Goal: Information Seeking & Learning: Compare options

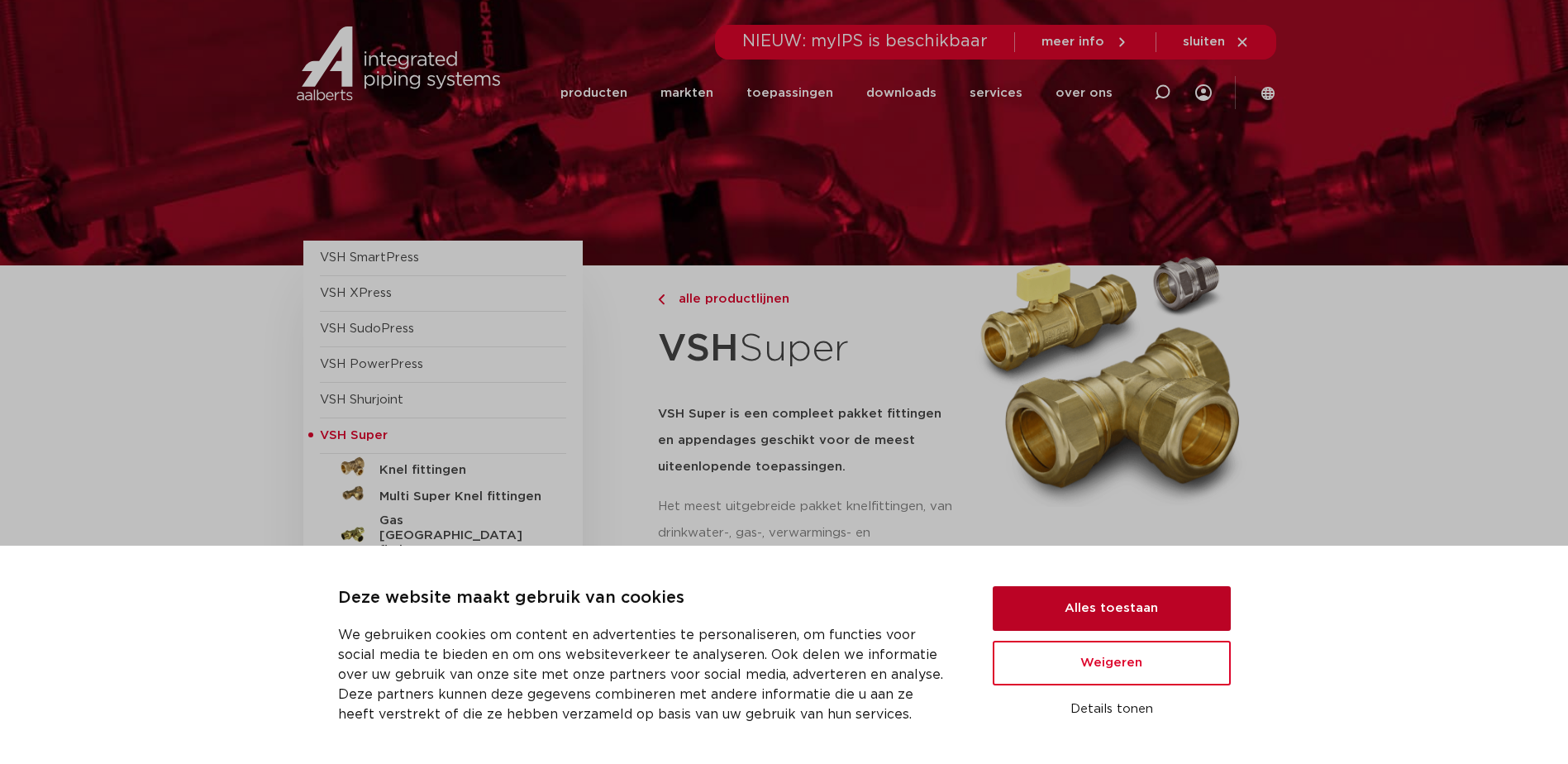
click at [1110, 604] on button "Alles toestaan" at bounding box center [1112, 608] width 238 height 44
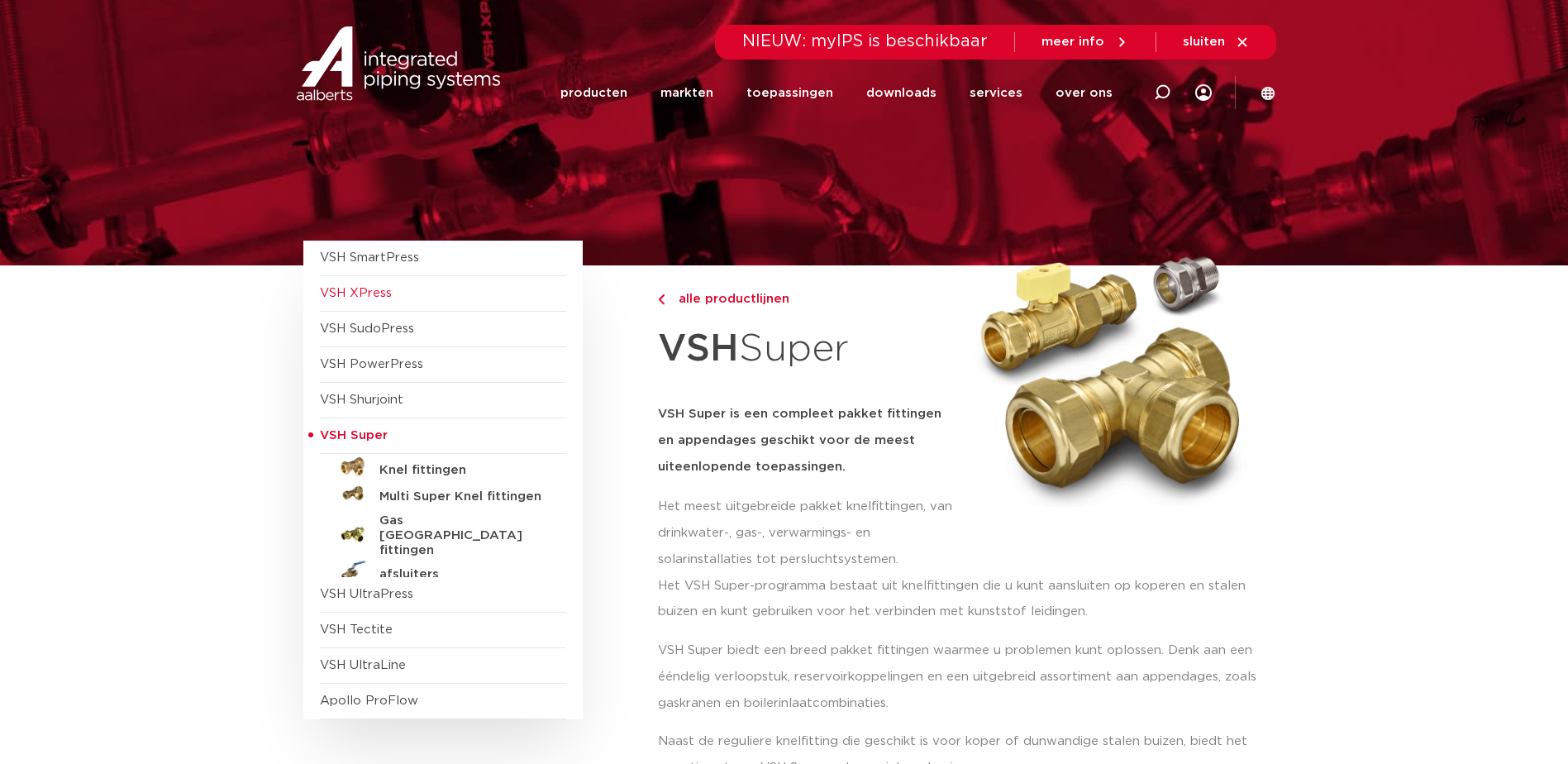
click at [367, 294] on span "VSH XPress" at bounding box center [356, 293] width 72 height 12
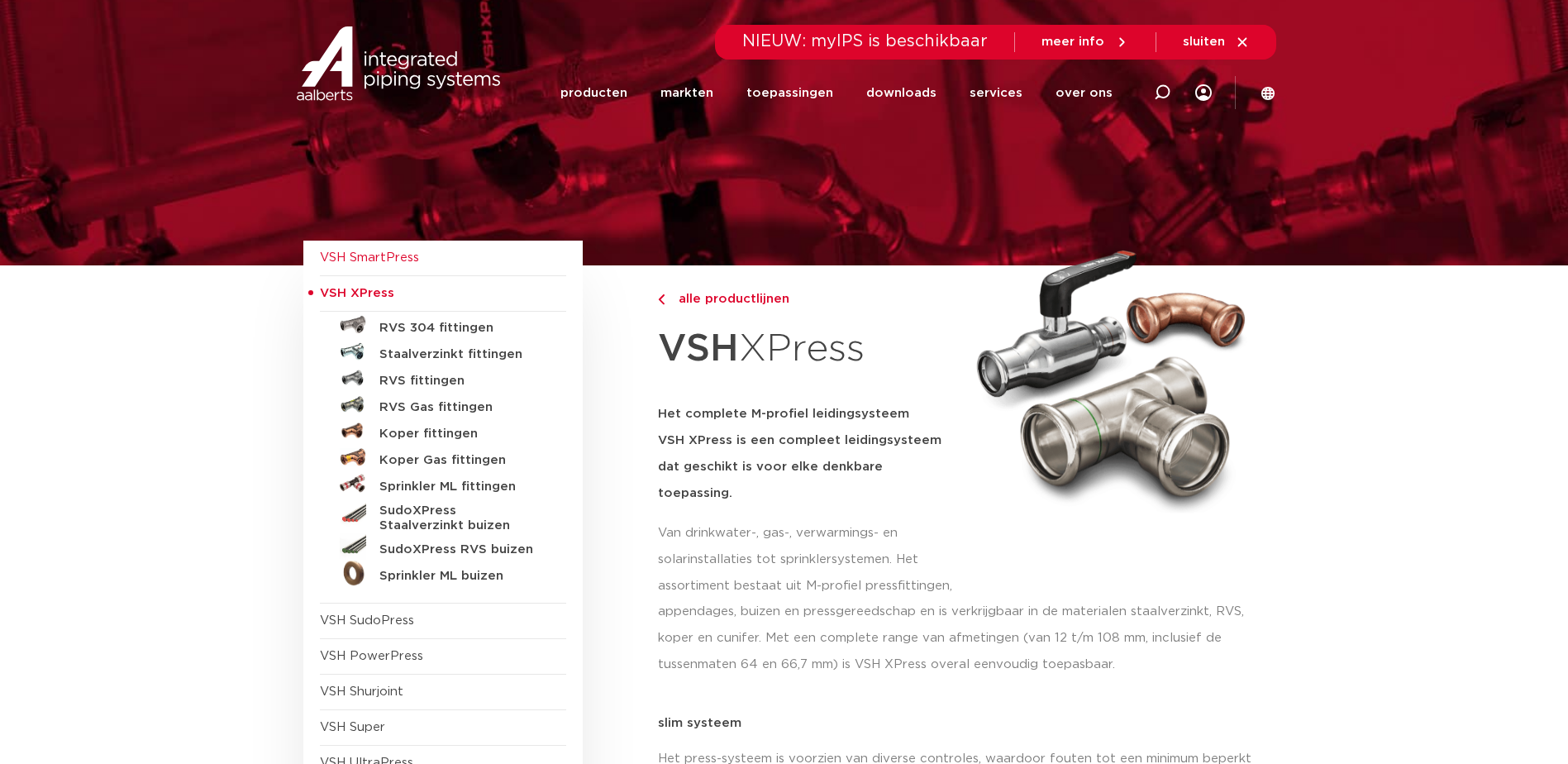
click at [389, 255] on span "VSH SmartPress" at bounding box center [369, 257] width 99 height 12
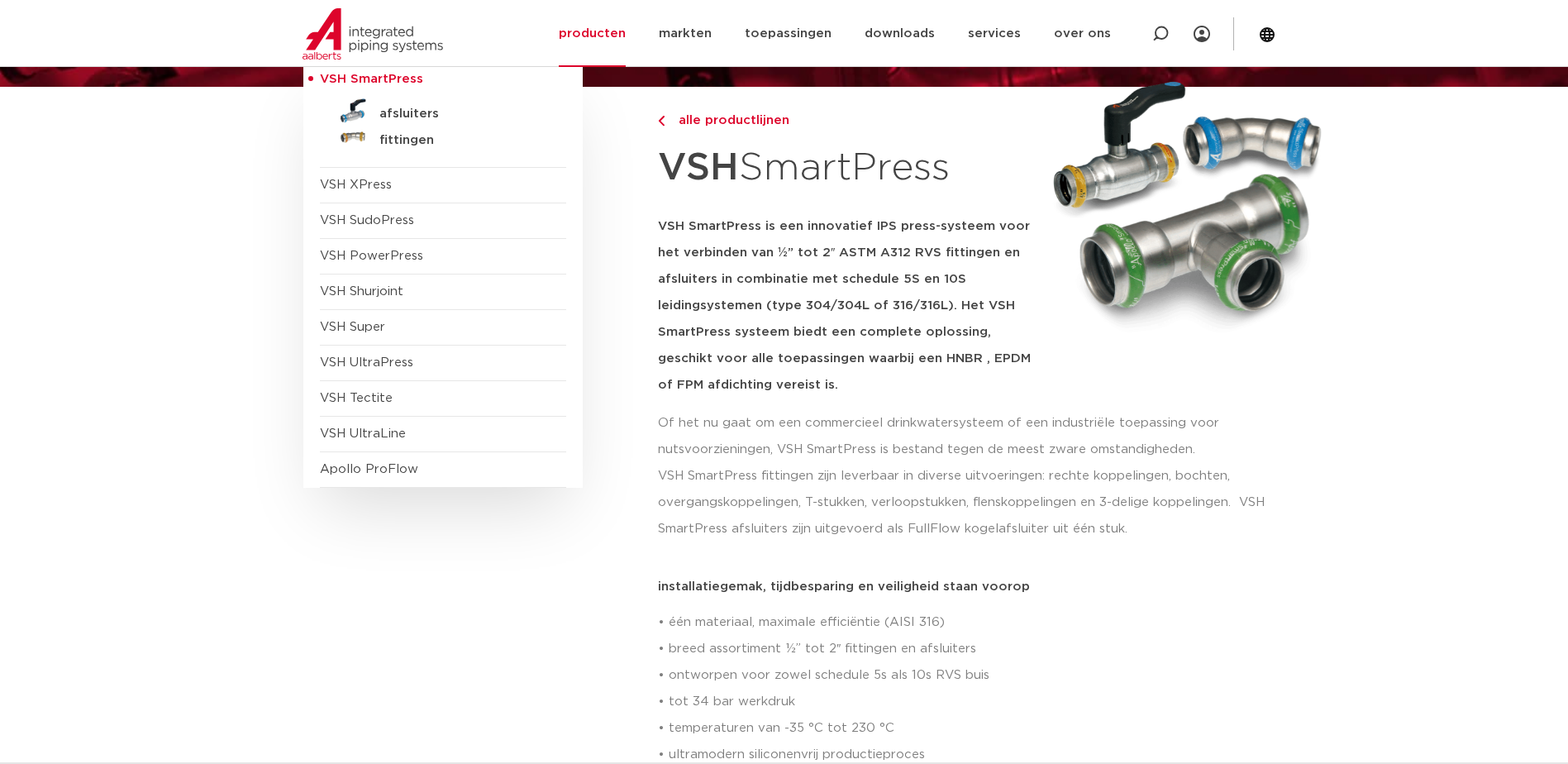
scroll to position [166, 0]
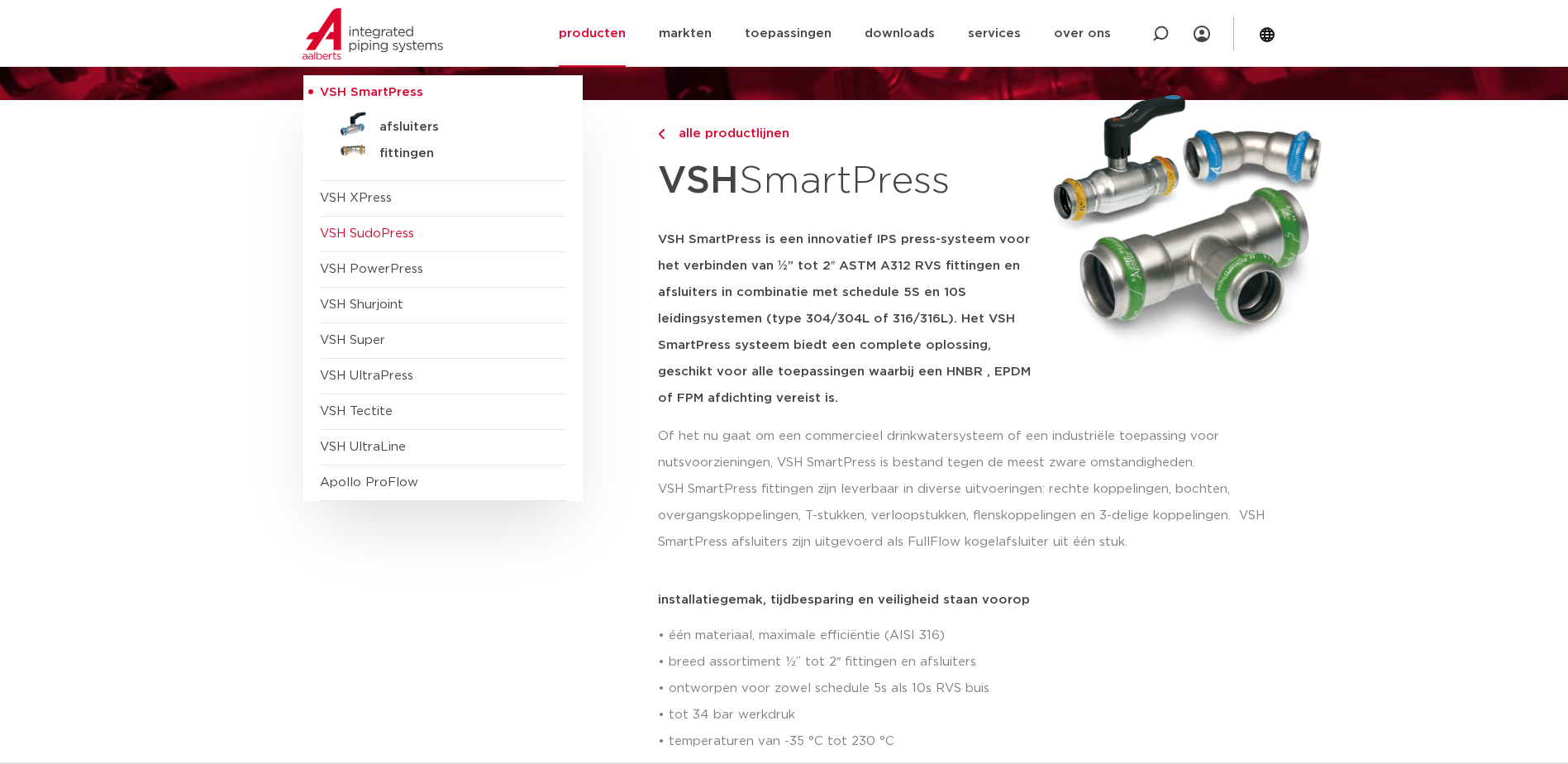
click at [357, 232] on span "VSH SudoPress" at bounding box center [367, 233] width 94 height 12
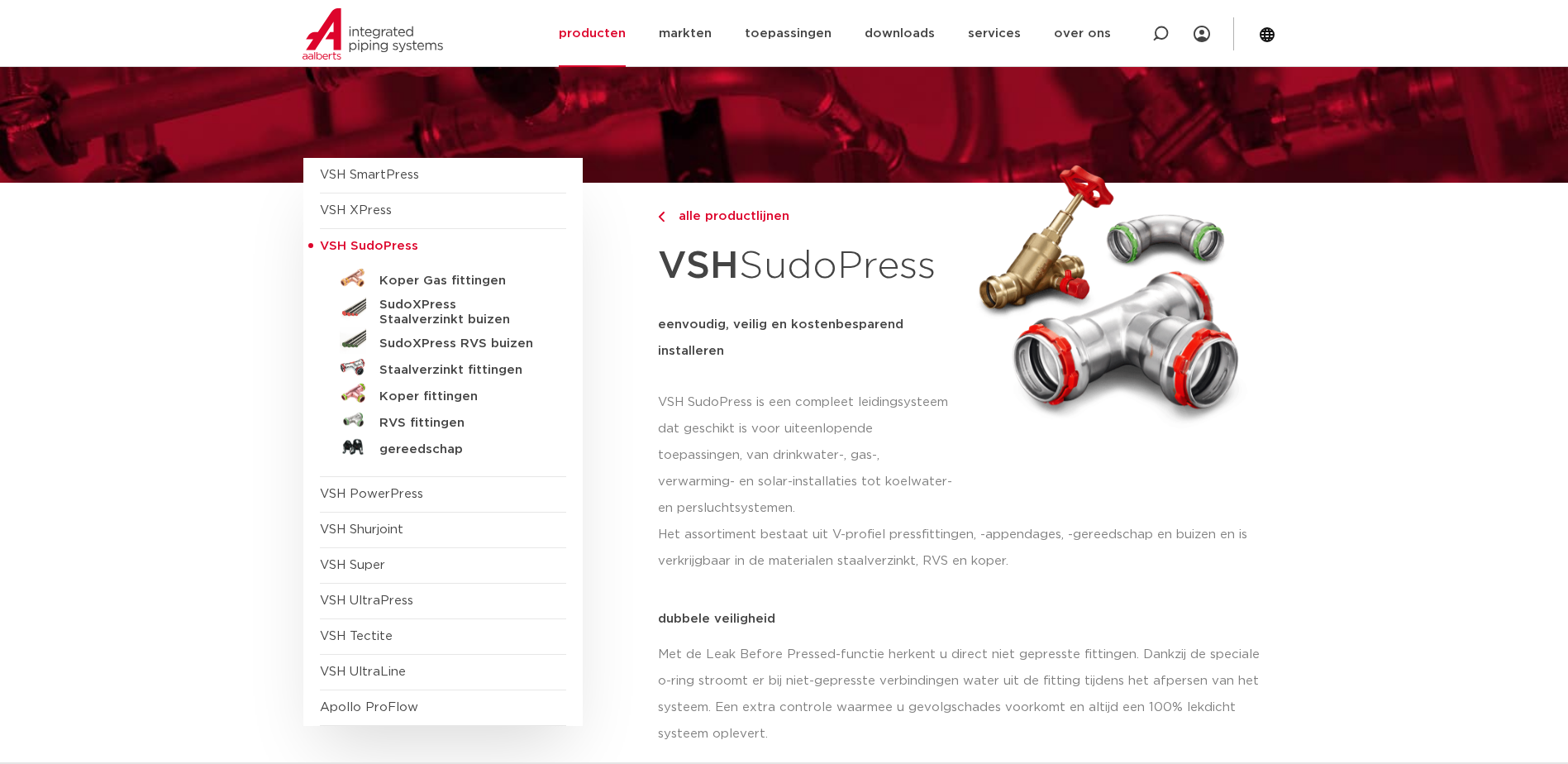
scroll to position [166, 0]
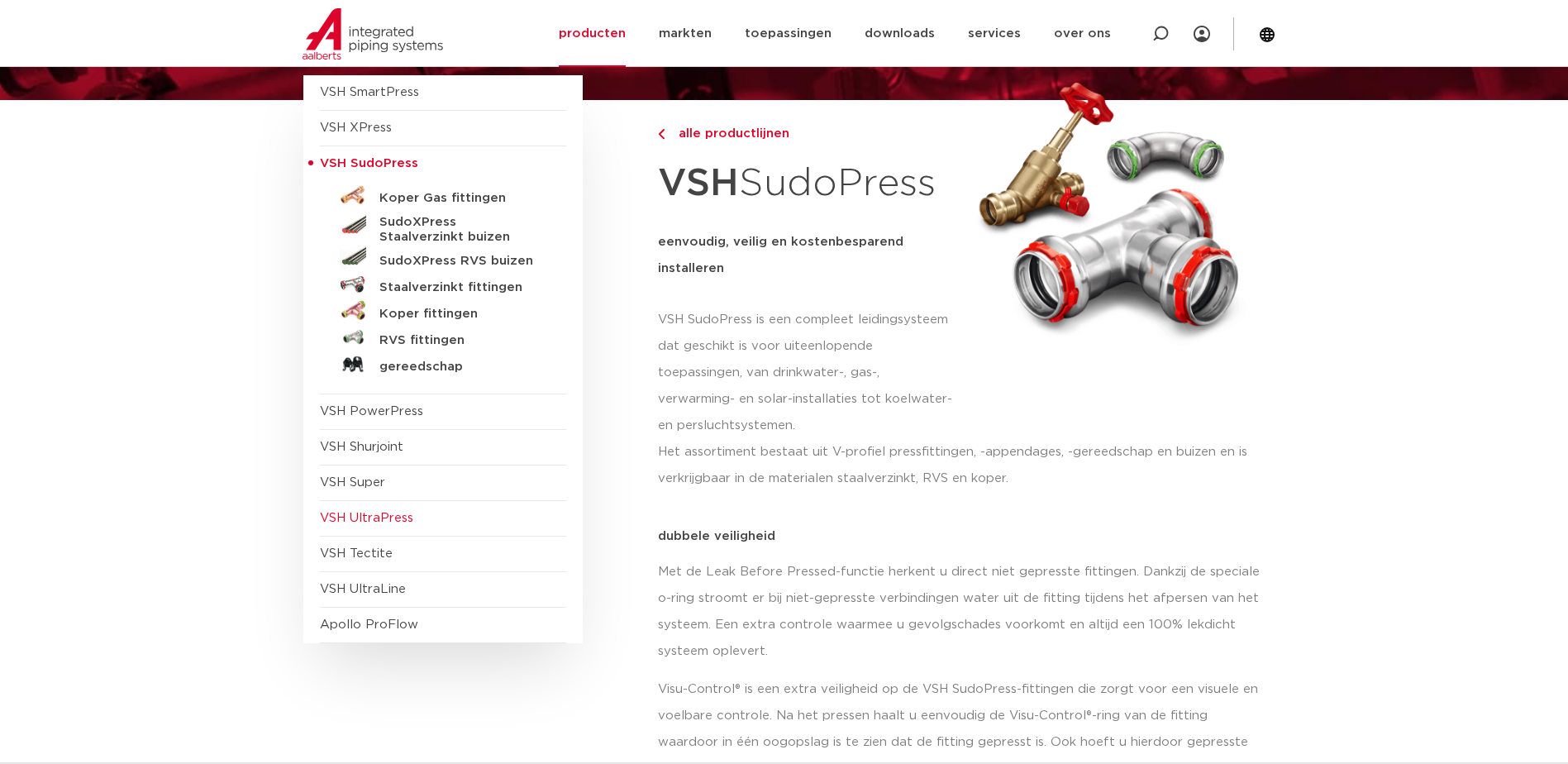
click at [370, 516] on span "VSH UltraPress" at bounding box center [366, 517] width 93 height 12
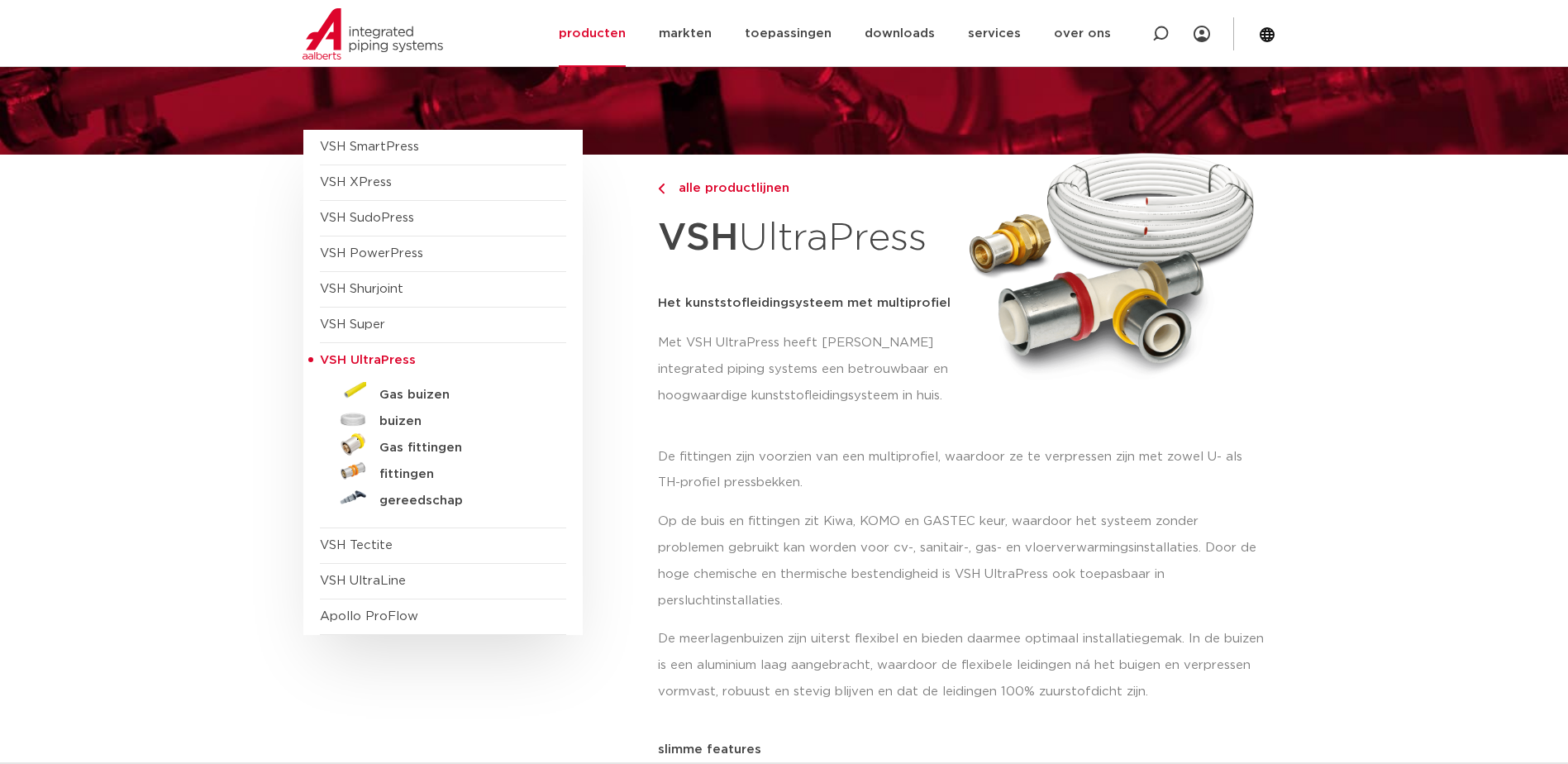
scroll to position [83, 0]
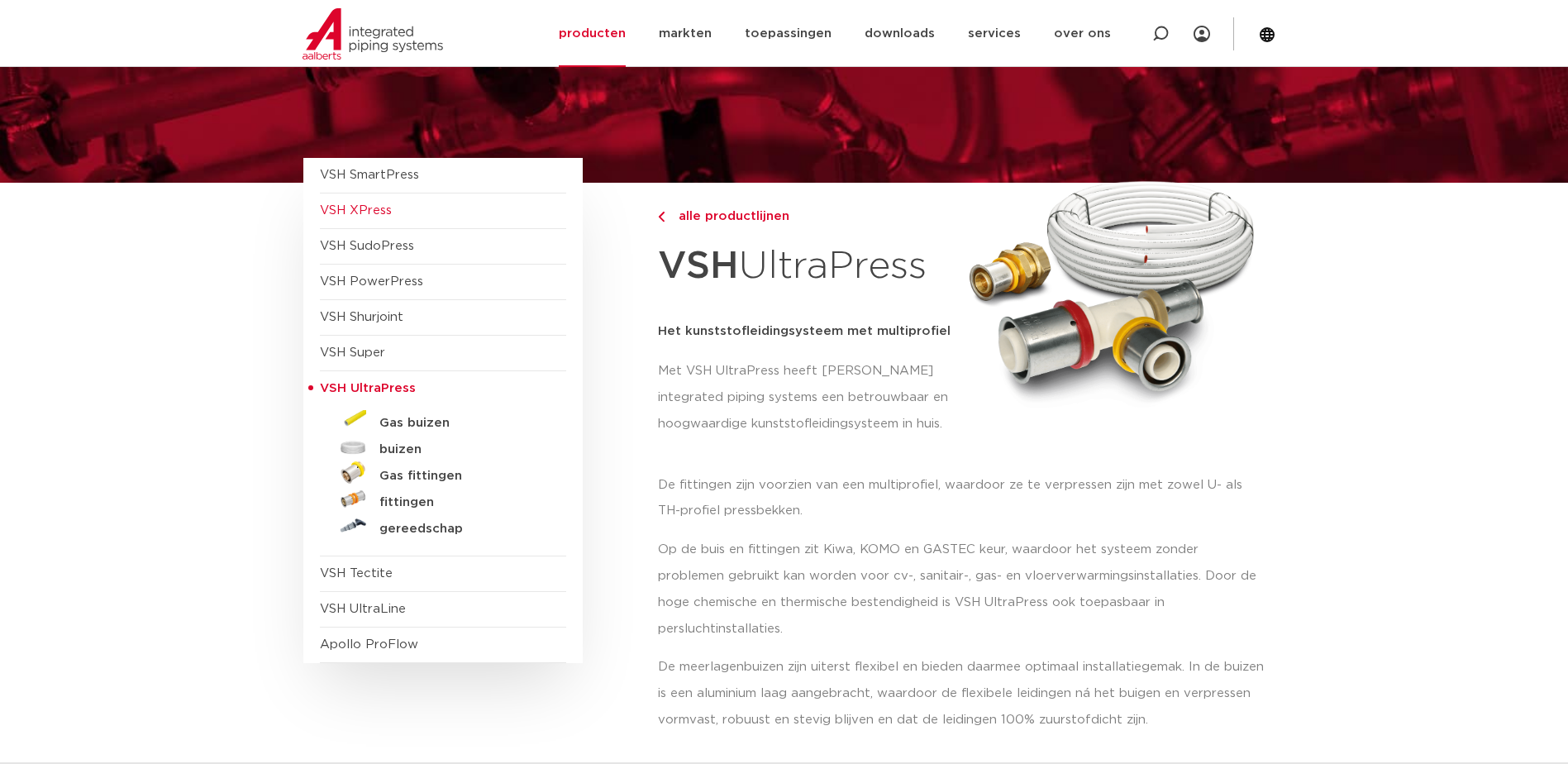
click at [364, 209] on span "VSH XPress" at bounding box center [356, 210] width 72 height 12
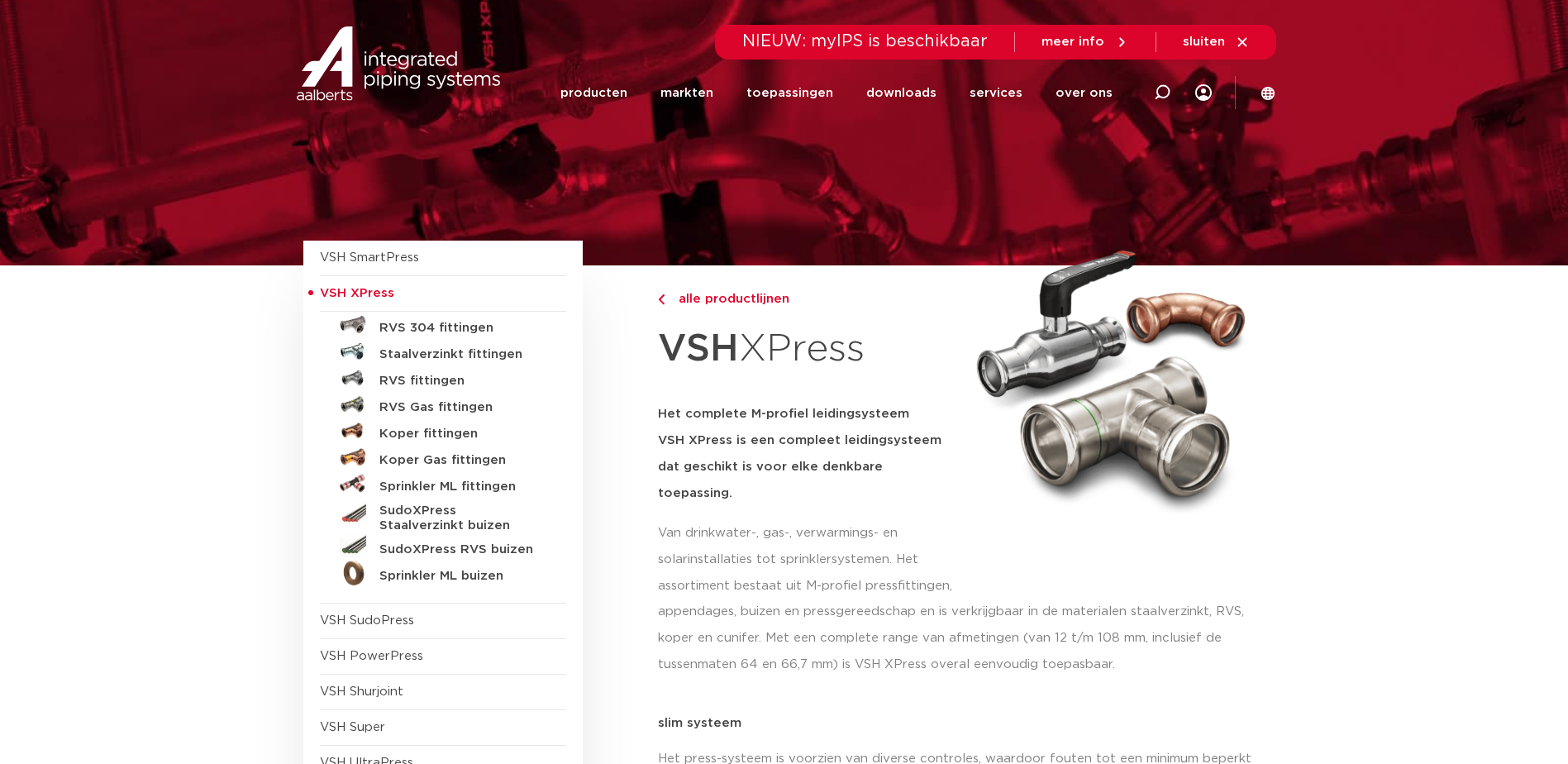
scroll to position [83, 0]
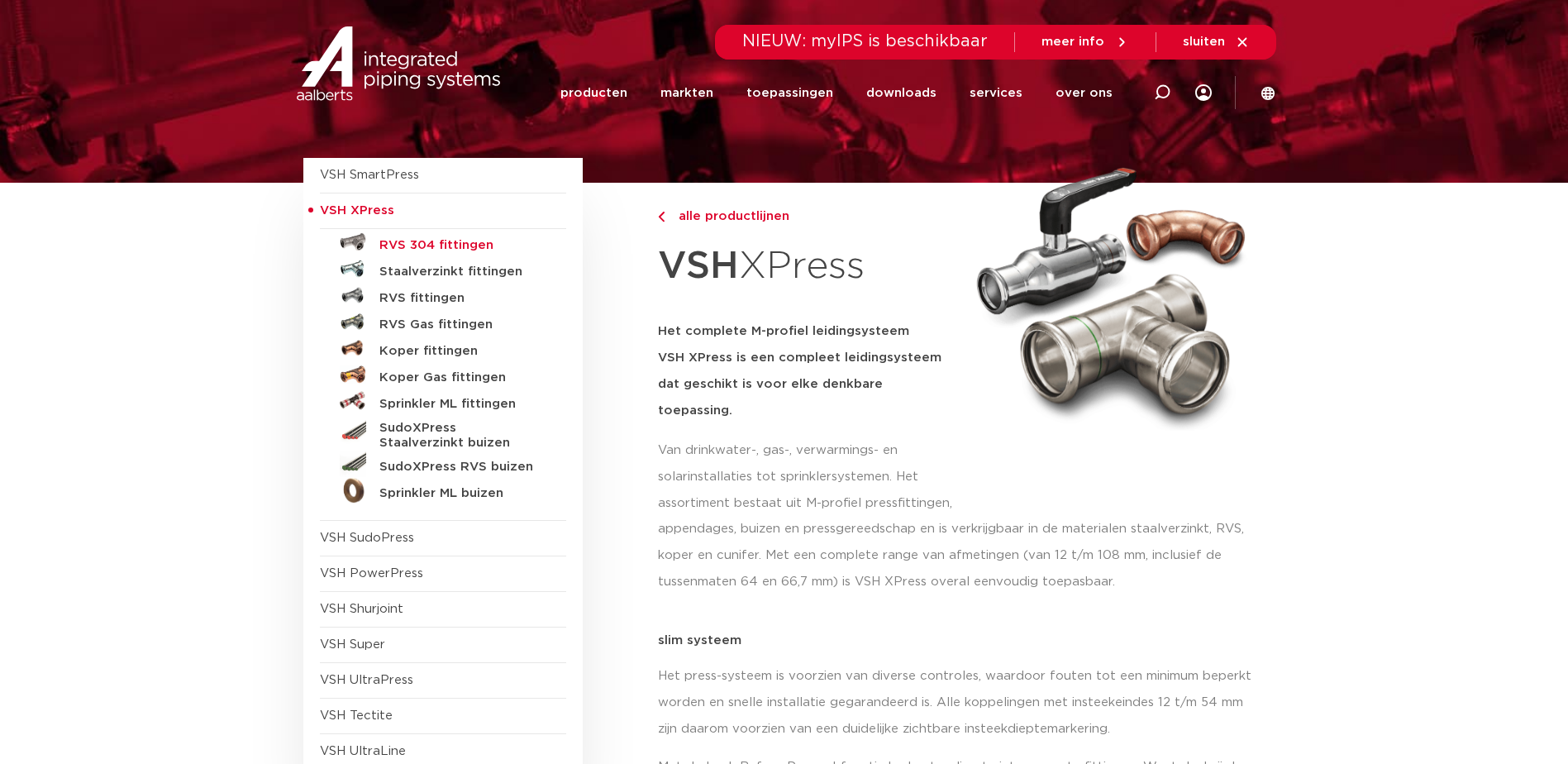
click at [408, 244] on h5 "RVS 304 fittingen" at bounding box center [461, 246] width 164 height 15
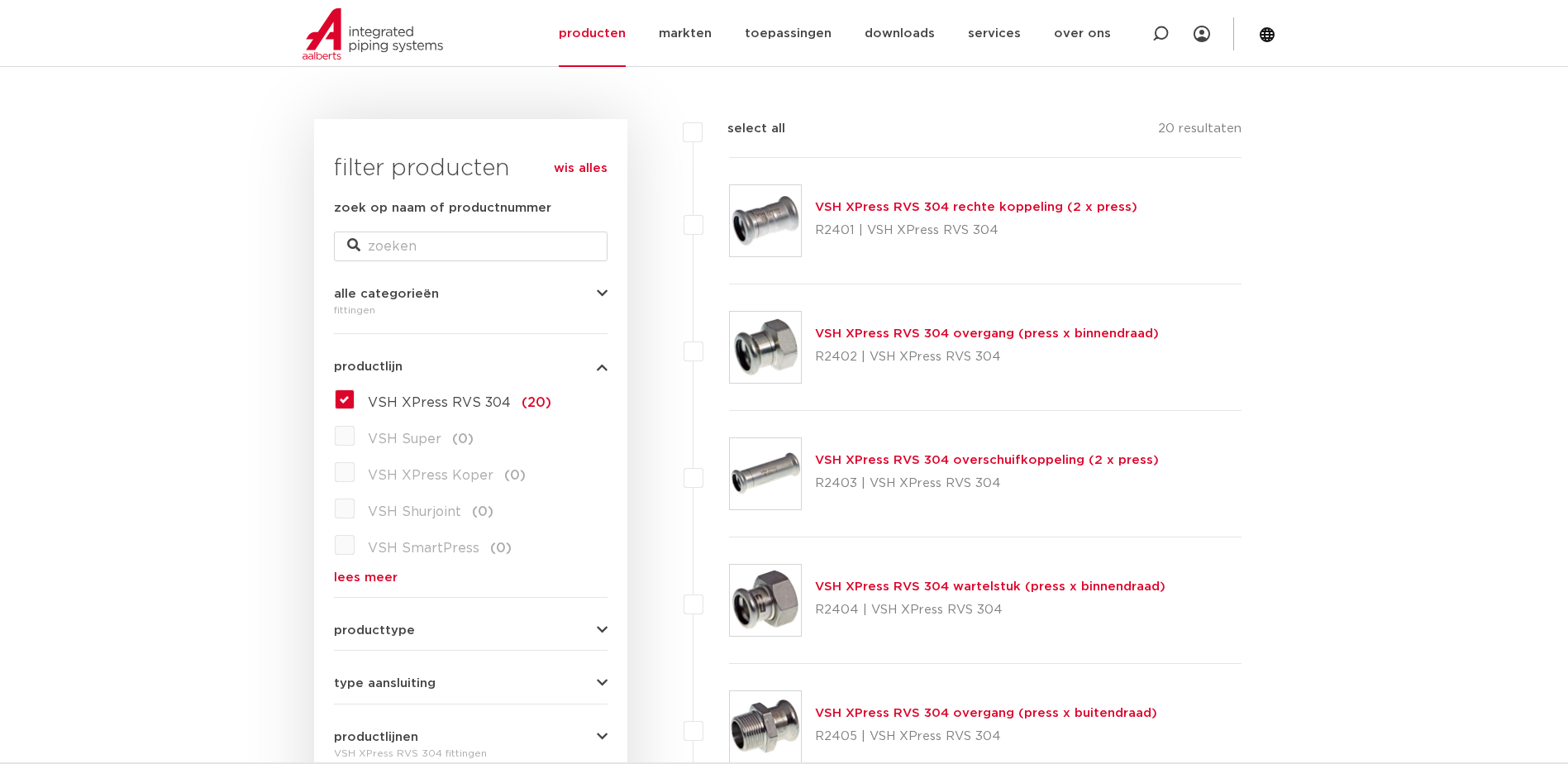
scroll to position [166, 0]
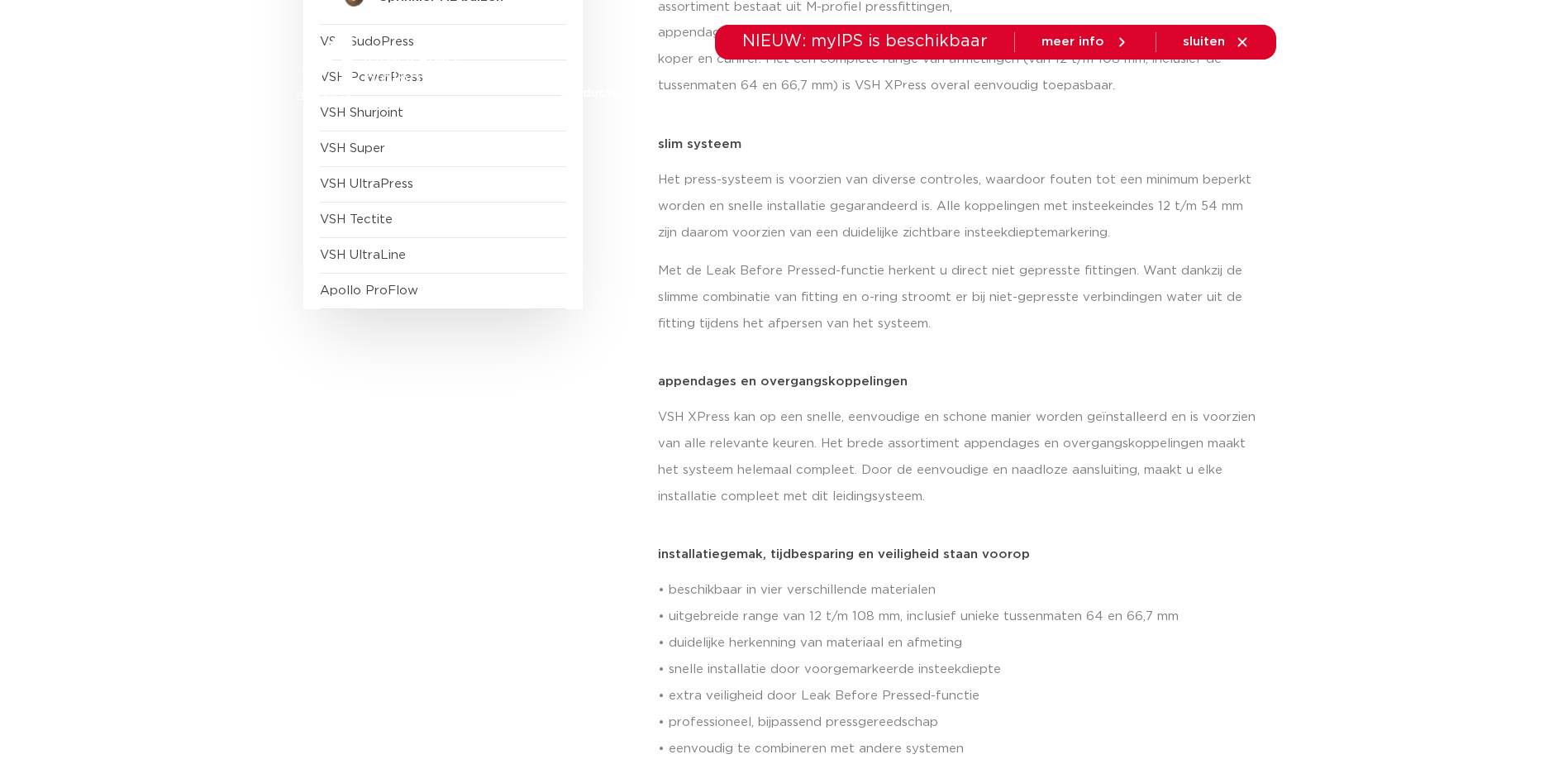
scroll to position [166, 0]
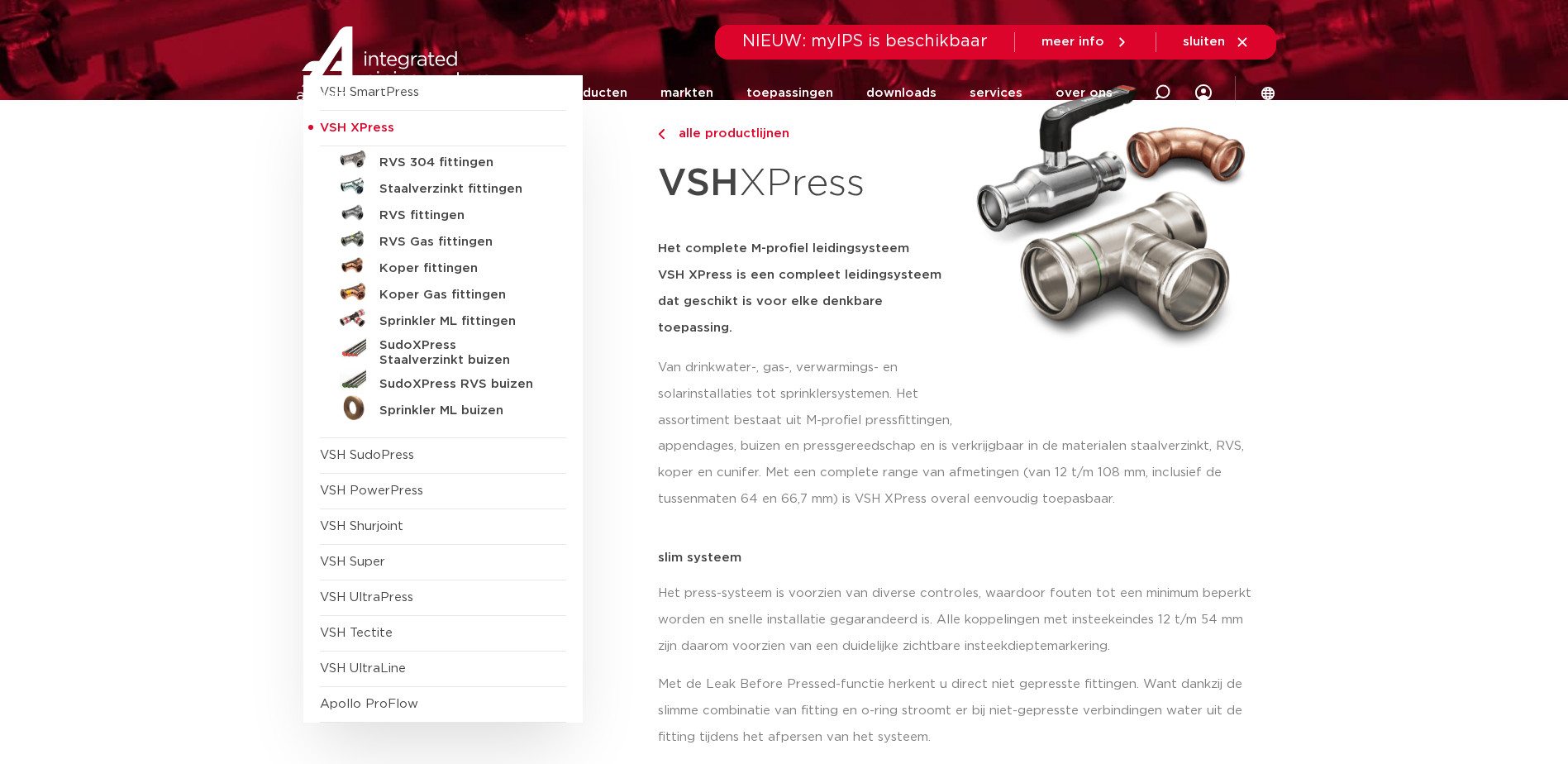
click at [373, 93] on img at bounding box center [398, 63] width 212 height 74
click at [376, 91] on img at bounding box center [398, 63] width 212 height 74
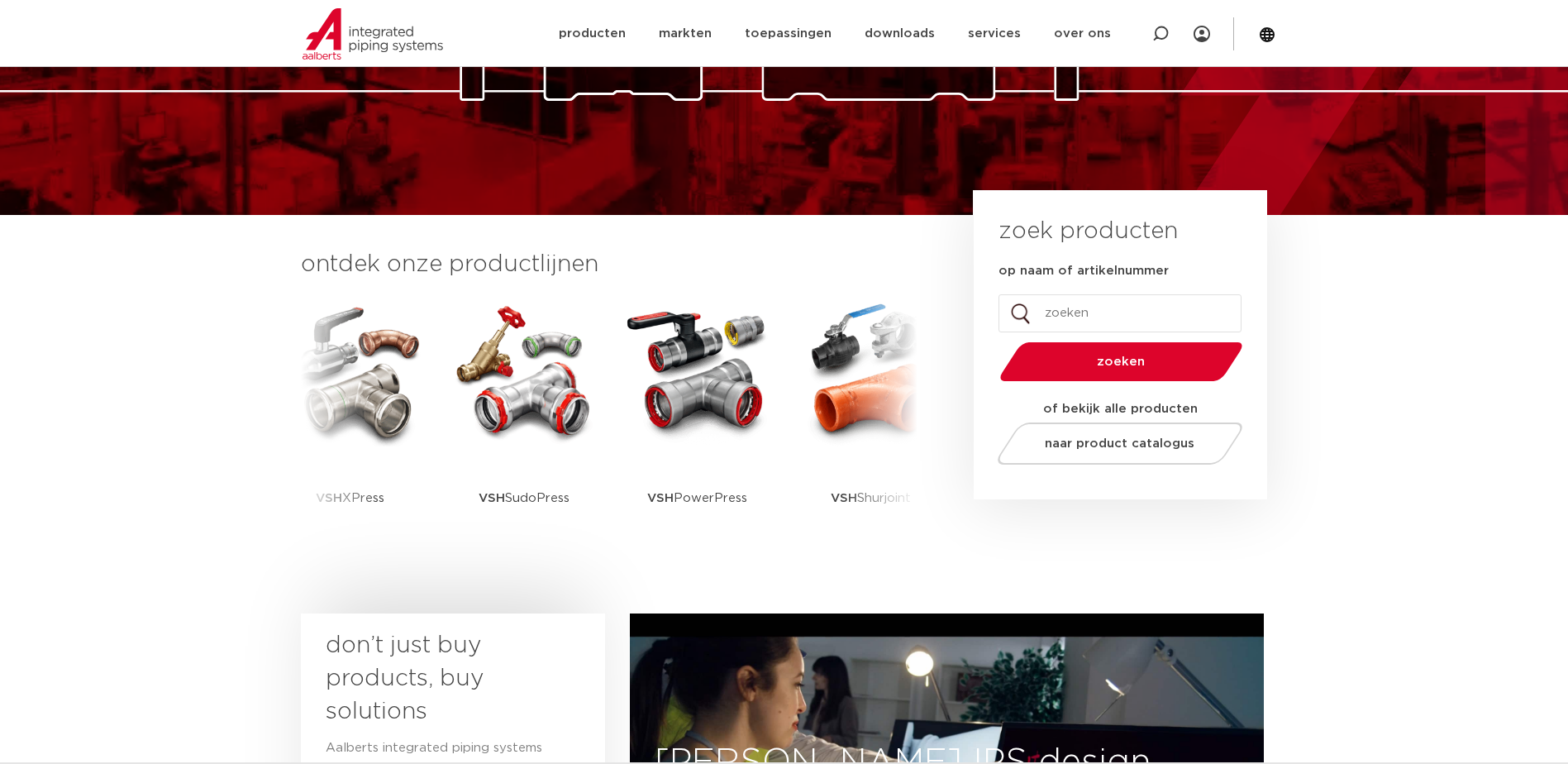
scroll to position [330, 0]
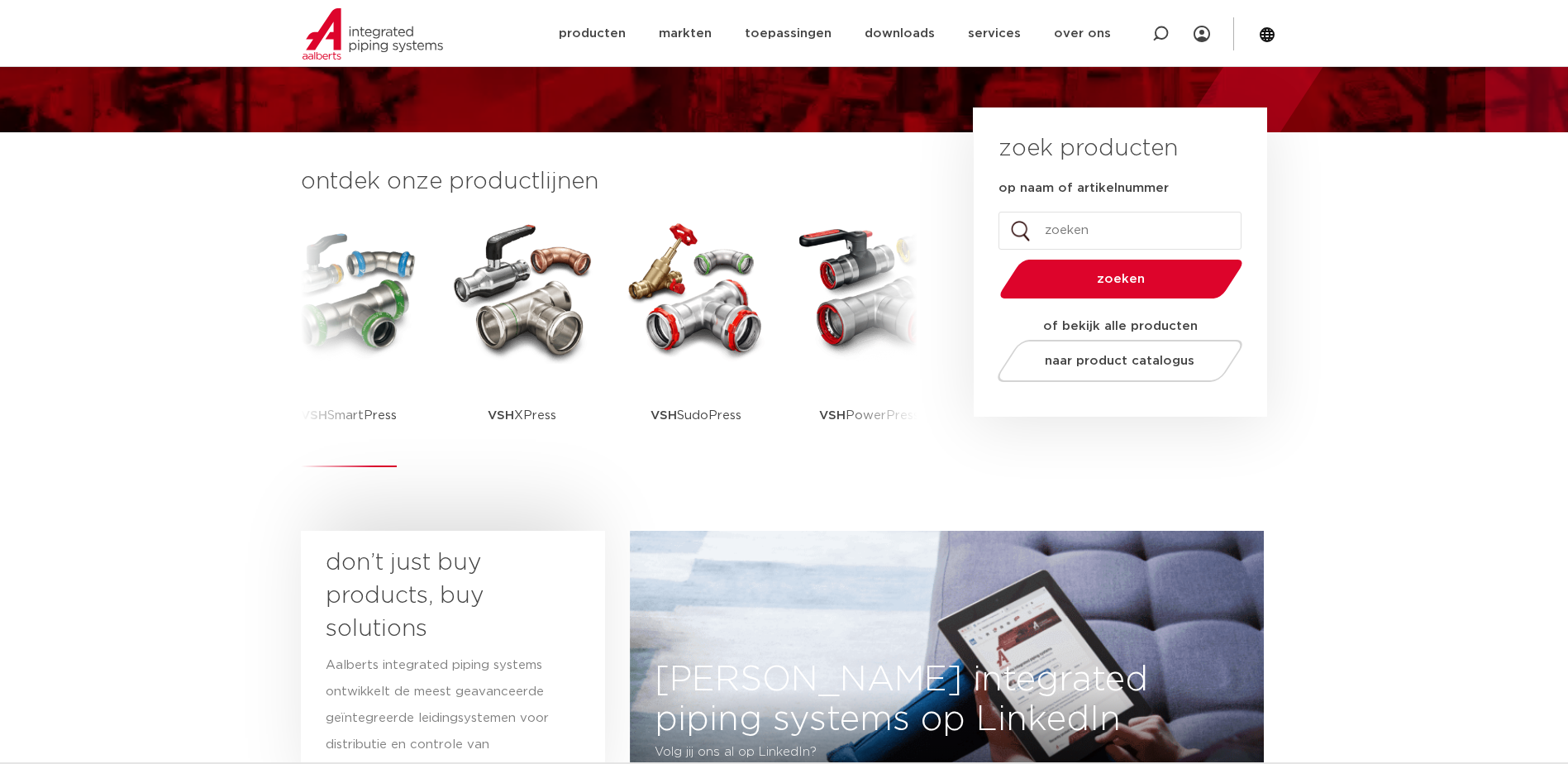
click at [362, 418] on p "VSH SmartPress" at bounding box center [349, 415] width 96 height 103
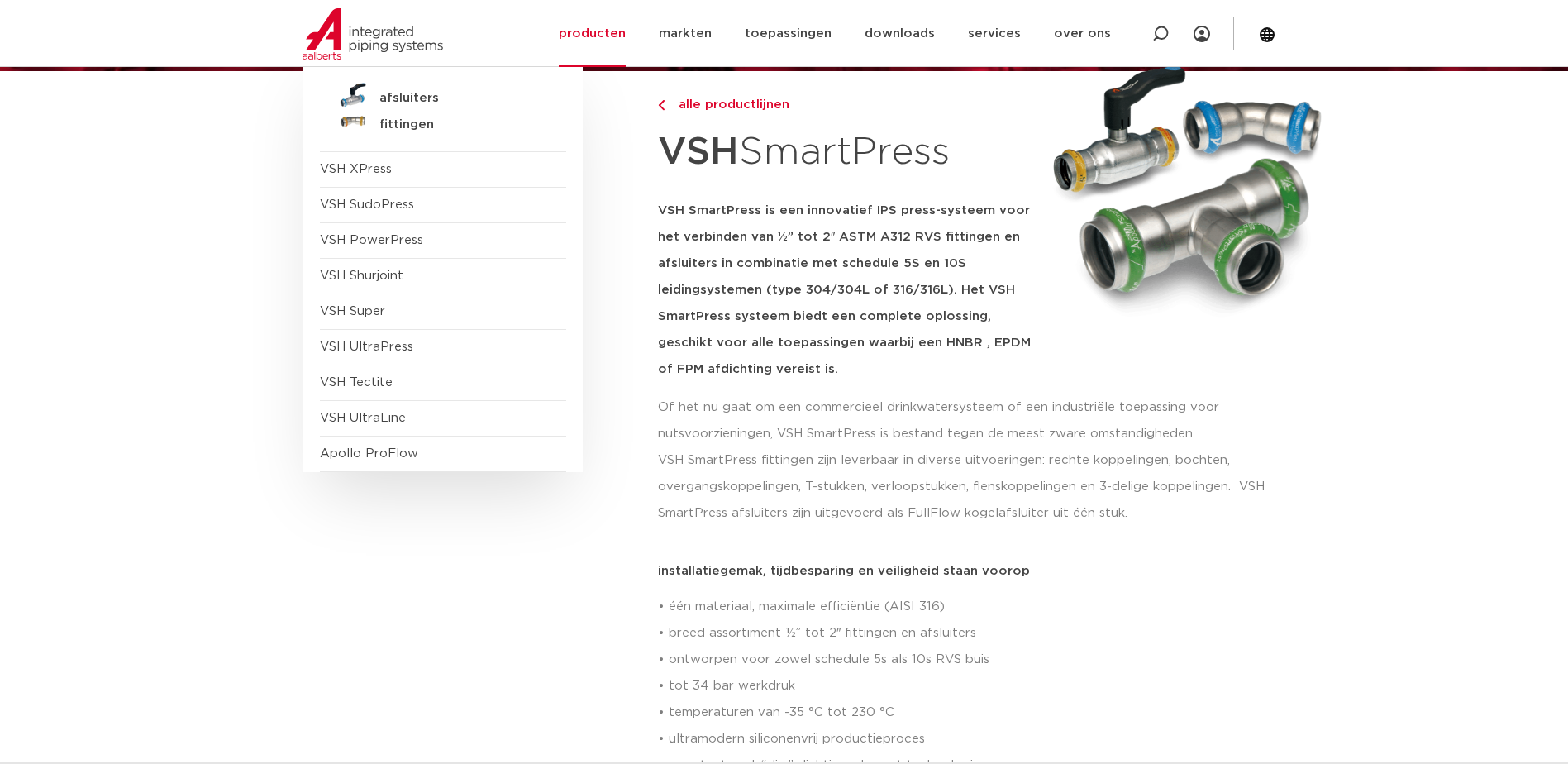
scroll to position [166, 0]
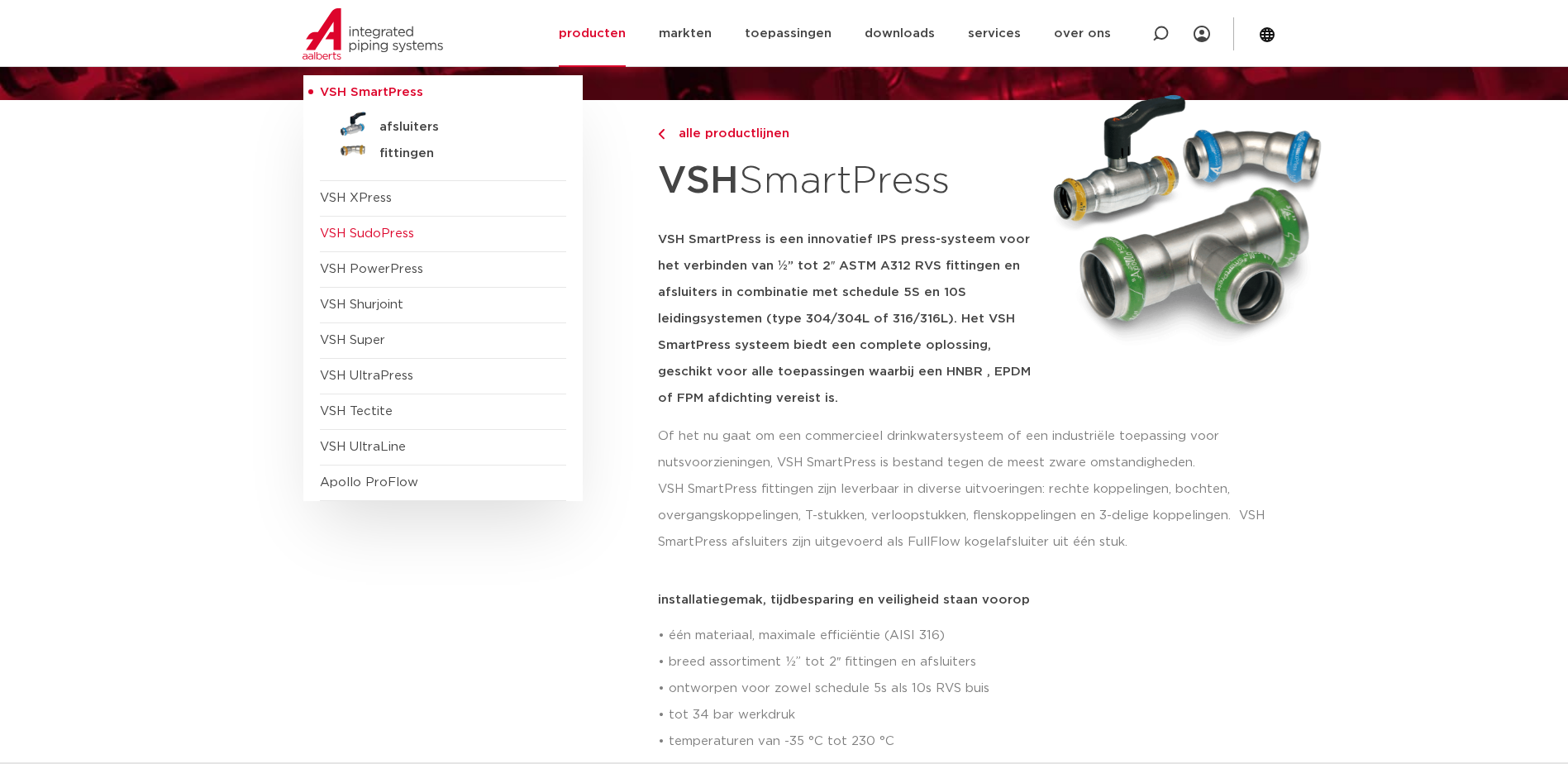
click at [371, 233] on span "VSH SudoPress" at bounding box center [367, 233] width 94 height 12
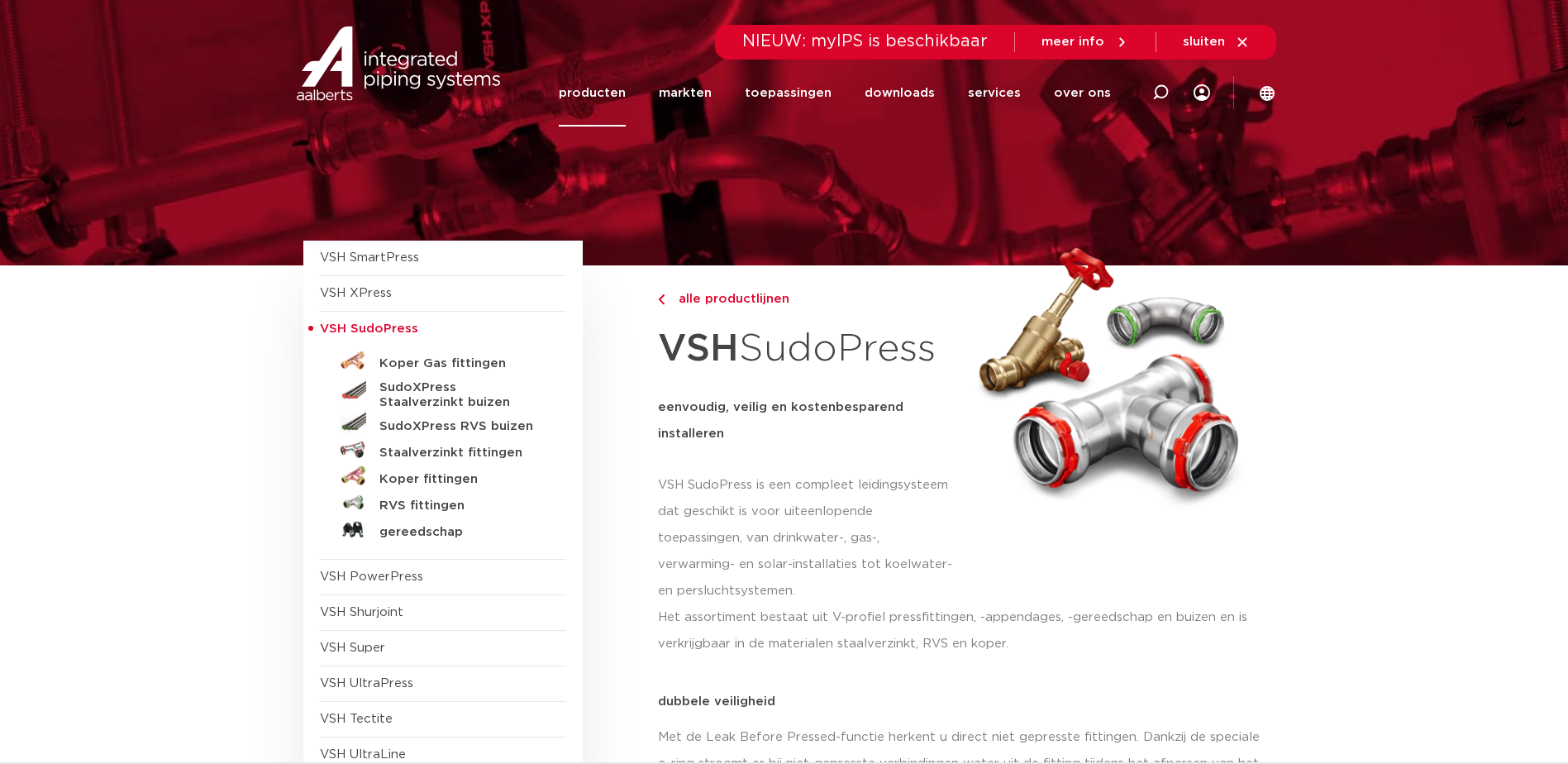
scroll to position [83, 0]
